Goal: Transaction & Acquisition: Subscribe to service/newsletter

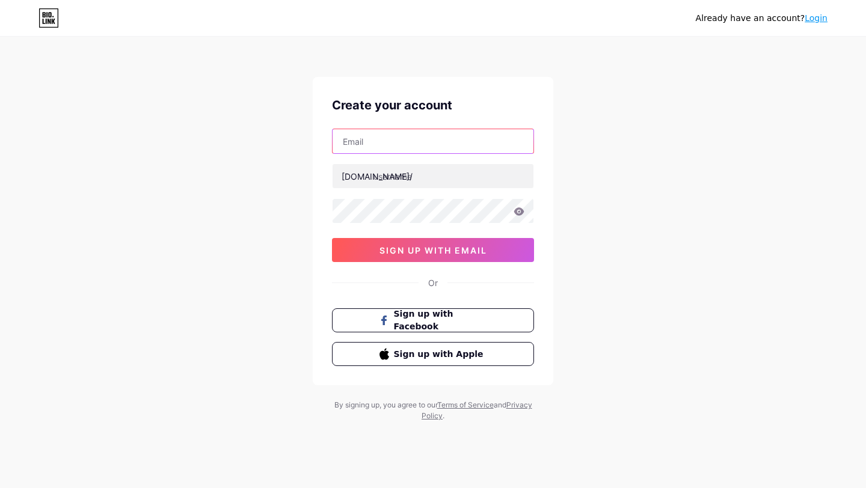
click at [388, 145] on input "text" at bounding box center [432, 141] width 201 height 24
type input "[EMAIL_ADDRESS][DOMAIN_NAME]"
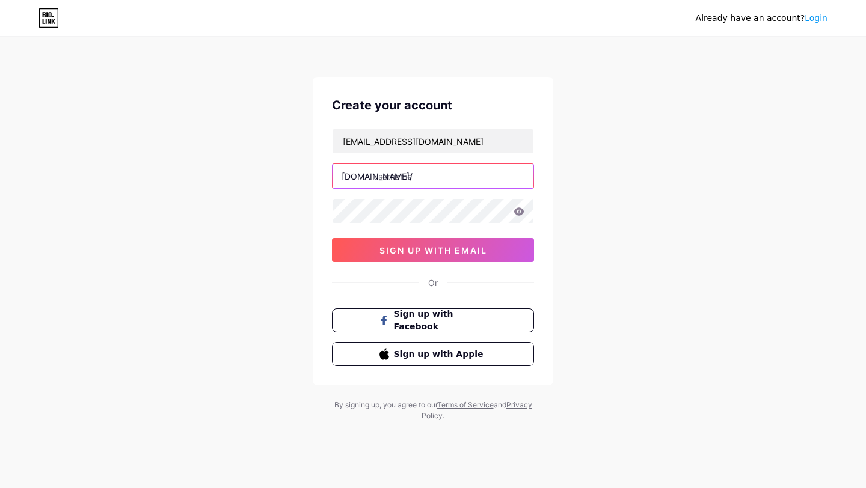
click at [418, 174] on input "text" at bounding box center [432, 176] width 201 height 24
type input "faheem00001"
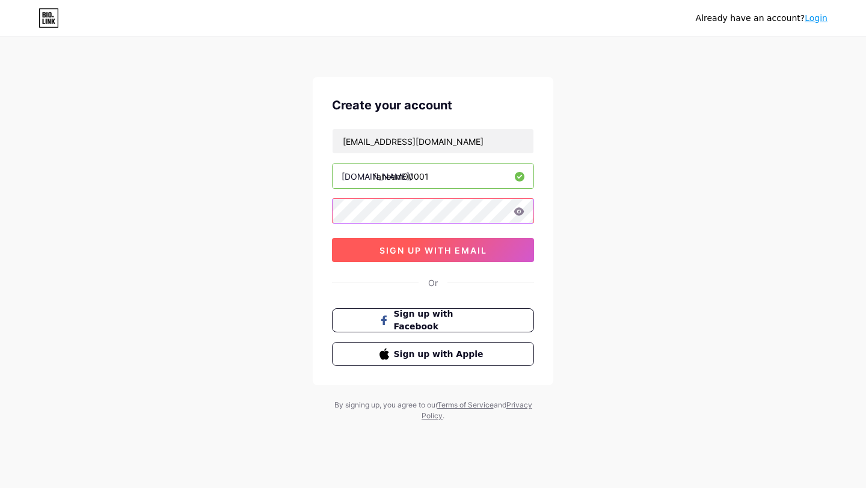
click at [449, 252] on span "sign up with email" at bounding box center [433, 250] width 108 height 10
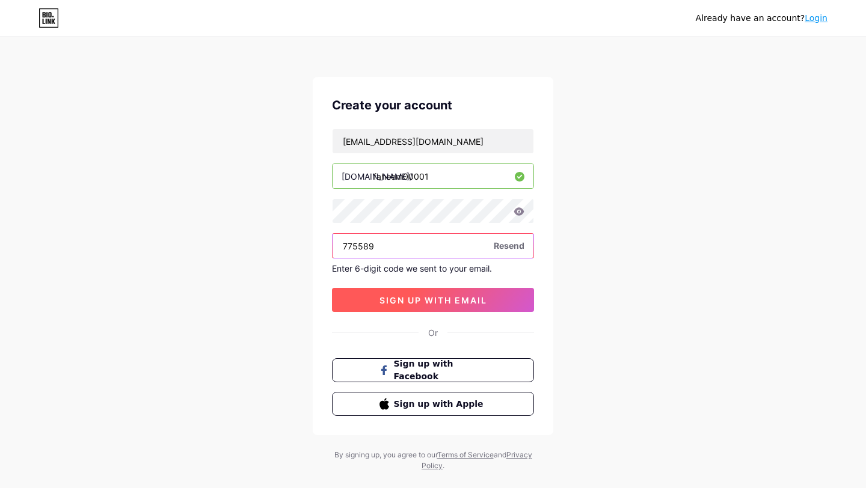
click at [452, 296] on span "sign up with email" at bounding box center [433, 300] width 108 height 10
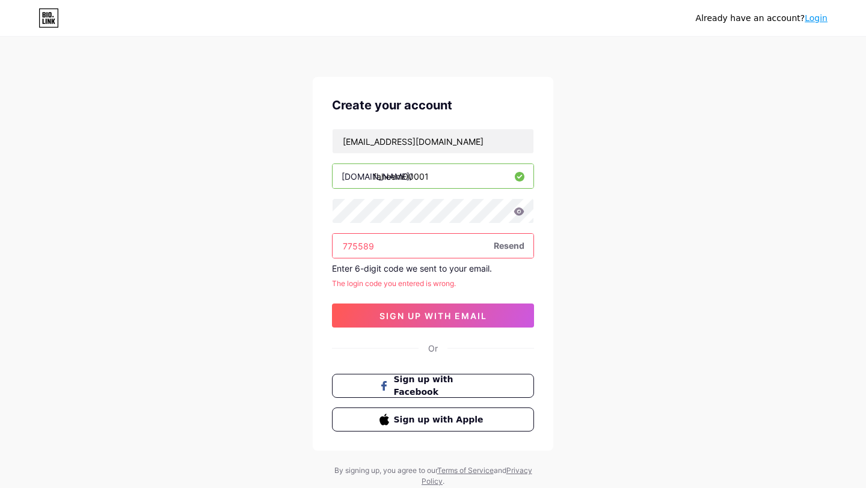
click at [353, 246] on input "775589" at bounding box center [432, 246] width 201 height 24
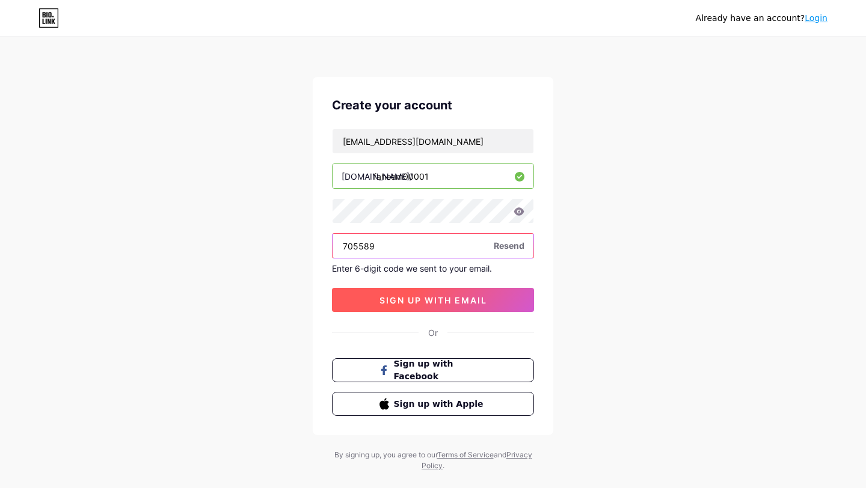
type input "705589"
click at [415, 304] on span "sign up with email" at bounding box center [433, 300] width 108 height 10
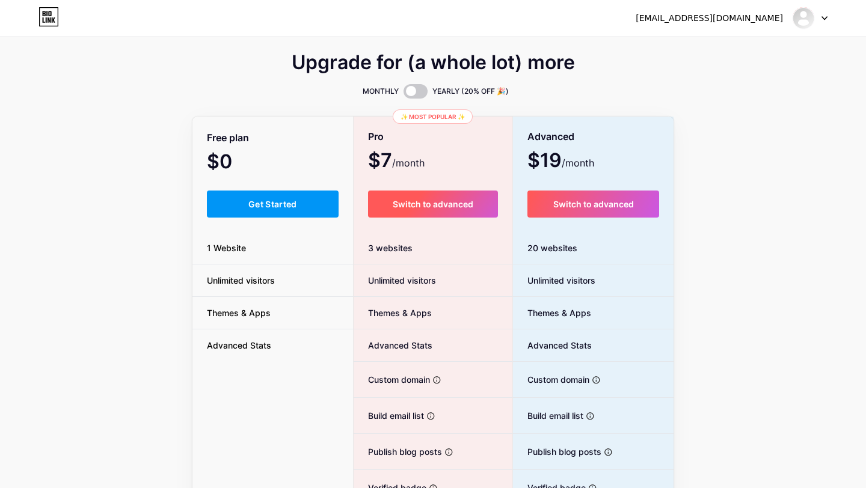
click at [408, 203] on span "Switch to advanced" at bounding box center [433, 204] width 81 height 10
click at [400, 203] on span "Switch to advanced" at bounding box center [433, 204] width 81 height 10
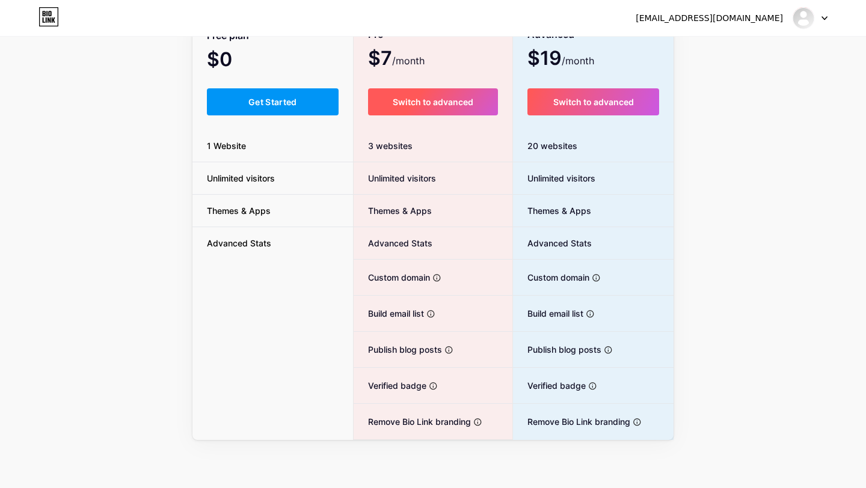
scroll to position [99, 0]
